Goal: Use online tool/utility: Utilize a website feature to perform a specific function

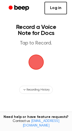
click at [59, 8] on link "Log in" at bounding box center [55, 8] width 22 height 13
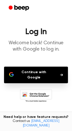
scroll to position [3, 0]
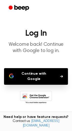
click at [51, 75] on button "Continue with Google" at bounding box center [36, 76] width 64 height 17
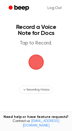
click at [37, 66] on span "button" at bounding box center [36, 62] width 14 height 14
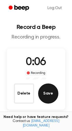
click at [48, 91] on button "Save" at bounding box center [48, 93] width 20 height 20
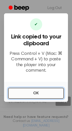
click at [48, 90] on button "OK" at bounding box center [36, 93] width 56 height 11
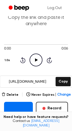
scroll to position [27, 0]
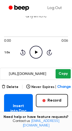
click at [64, 77] on button "Copy" at bounding box center [62, 73] width 15 height 9
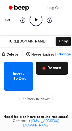
scroll to position [62, 0]
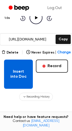
click at [20, 74] on button "Insert into Doc" at bounding box center [18, 74] width 29 height 29
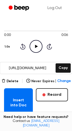
scroll to position [33, 0]
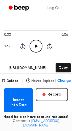
click at [60, 80] on span "Change" at bounding box center [63, 80] width 13 height 5
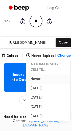
scroll to position [59, 0]
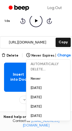
click at [8, 102] on div "Recording History" at bounding box center [36, 100] width 64 height 8
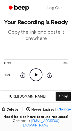
scroll to position [0, 0]
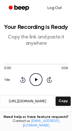
click at [54, 9] on link "Log Out" at bounding box center [54, 8] width 24 height 12
